Goal: Task Accomplishment & Management: Use online tool/utility

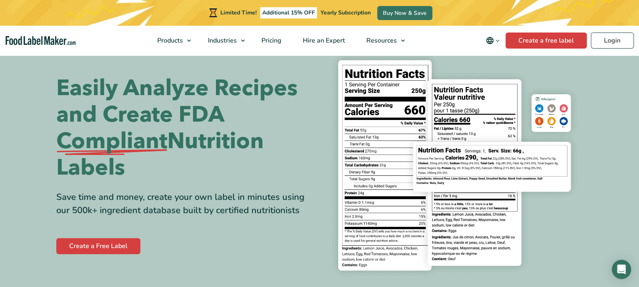
scroll to position [40, 0]
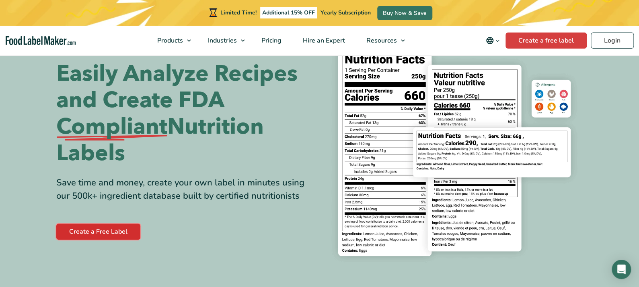
click at [116, 228] on link "Create a Free Label" at bounding box center [98, 232] width 84 height 16
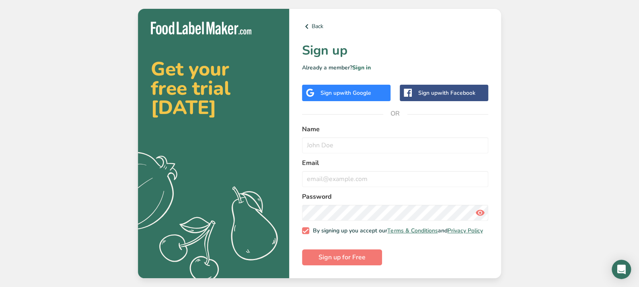
click at [364, 90] on span "with Google" at bounding box center [355, 93] width 31 height 8
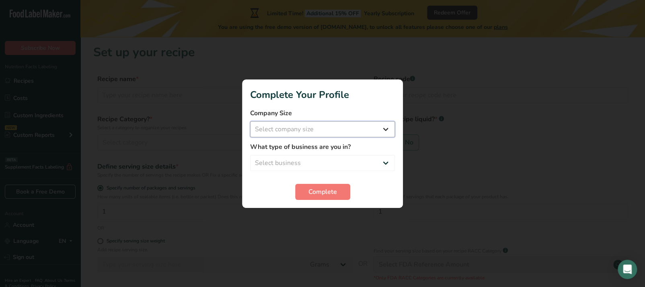
click at [381, 131] on select "Select company size Fewer than 10 Employees 10 to 50 Employees 51 to 500 Employ…" at bounding box center [322, 129] width 145 height 16
select select "1"
click at [250, 121] on select "Select company size Fewer than 10 Employees 10 to 50 Employees 51 to 500 Employ…" at bounding box center [322, 129] width 145 height 16
click at [389, 166] on select "Select business Packaged Food Manufacturer Restaurant & Cafe Bakery Meal Plans …" at bounding box center [322, 163] width 145 height 16
select select "8"
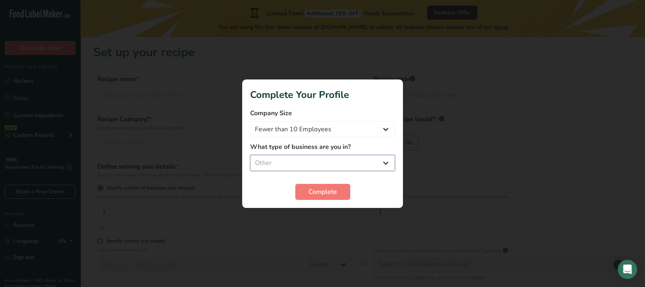
click at [250, 155] on select "Select business Packaged Food Manufacturer Restaurant & Cafe Bakery Meal Plans …" at bounding box center [322, 163] width 145 height 16
click at [330, 195] on span "Complete" at bounding box center [322, 192] width 29 height 10
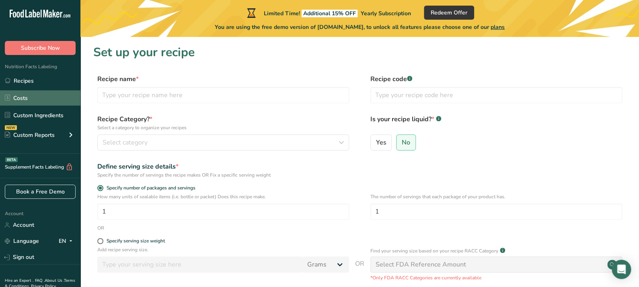
click at [18, 100] on link "Costs" at bounding box center [40, 97] width 80 height 15
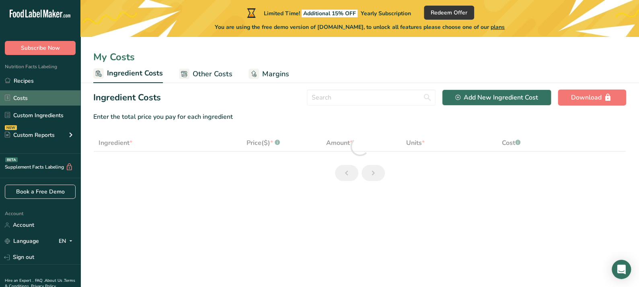
select select "1"
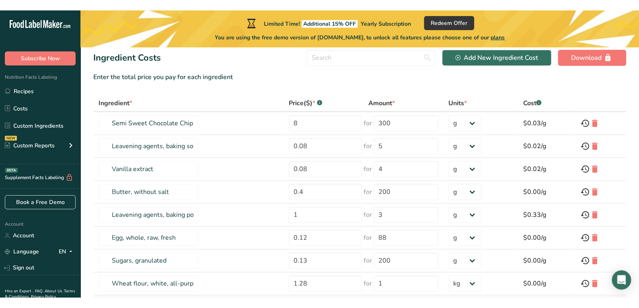
scroll to position [50, 0]
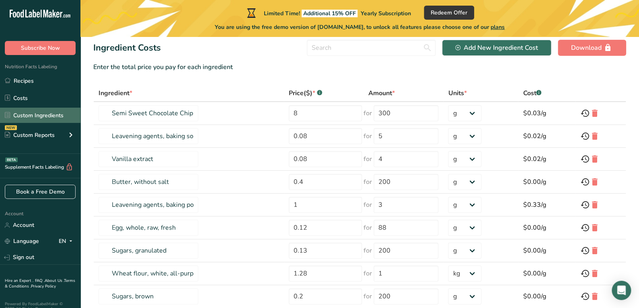
click at [32, 109] on link "Custom Ingredients" at bounding box center [40, 115] width 80 height 15
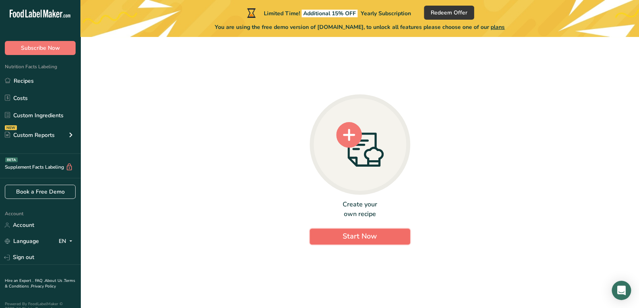
click at [352, 232] on span "Start Now" at bounding box center [359, 236] width 34 height 10
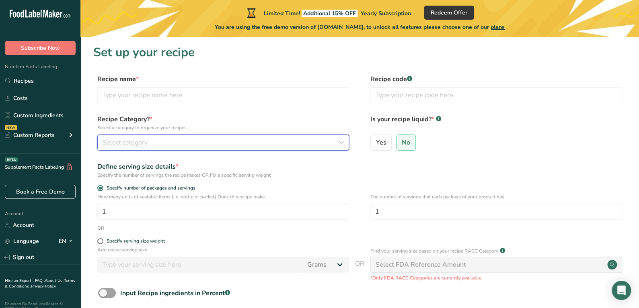
click at [344, 143] on icon "button" at bounding box center [341, 142] width 10 height 14
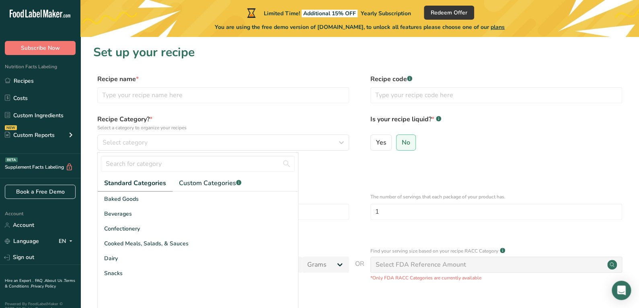
click at [527, 127] on label "Is your recipe liquid? * .a-a{fill:#347362;}.b-a{fill:#fff;}" at bounding box center [496, 123] width 252 height 17
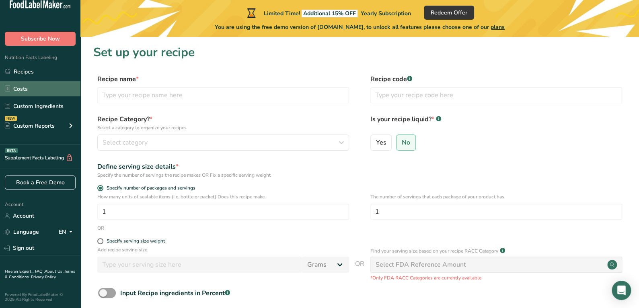
click at [43, 86] on link "Costs" at bounding box center [40, 88] width 80 height 15
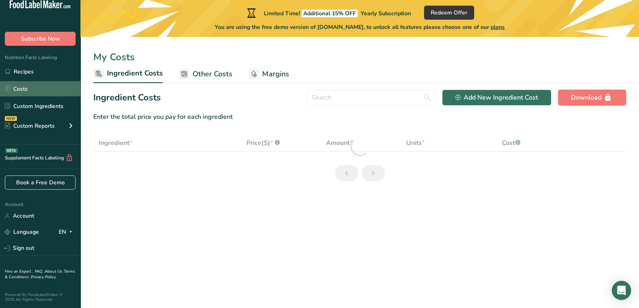
select select "1"
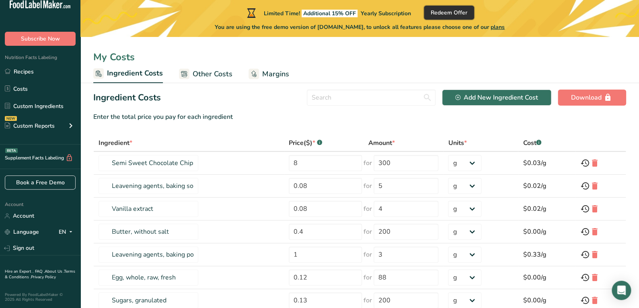
click at [459, 14] on span "Redeem Offer" at bounding box center [448, 12] width 37 height 8
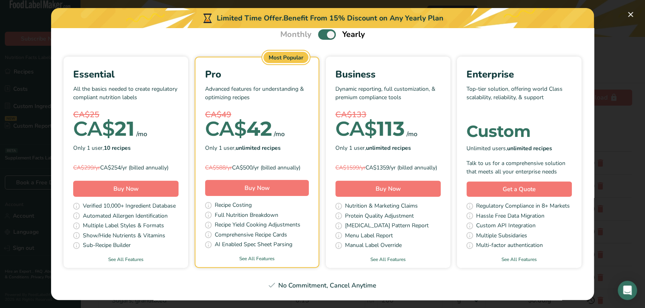
scroll to position [57, 0]
